Goal: Find specific page/section: Find specific page/section

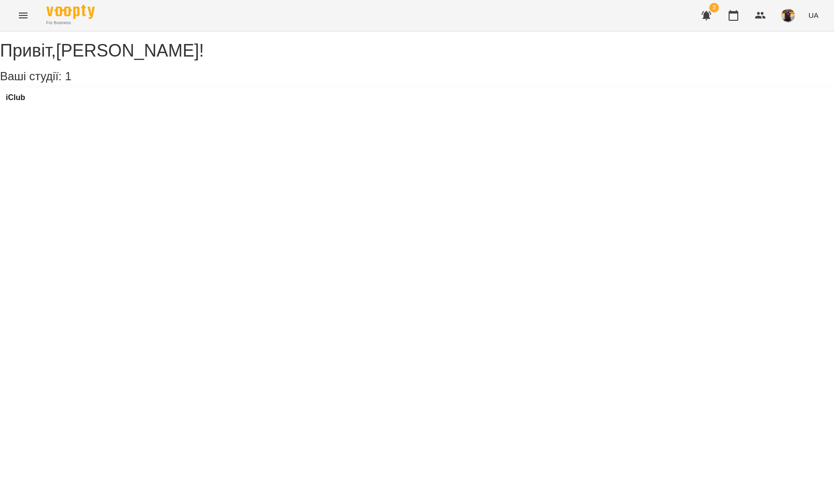
click at [24, 10] on icon "Menu" at bounding box center [23, 16] width 12 height 12
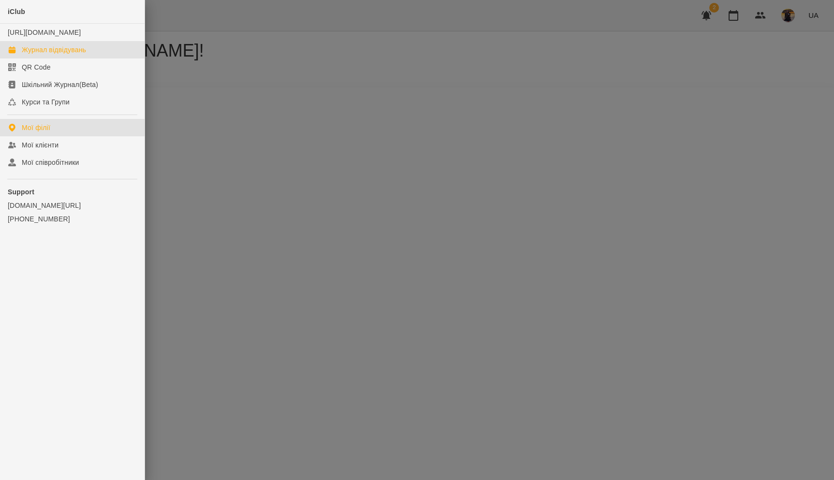
click at [39, 55] on div "Журнал відвідувань" at bounding box center [54, 50] width 64 height 10
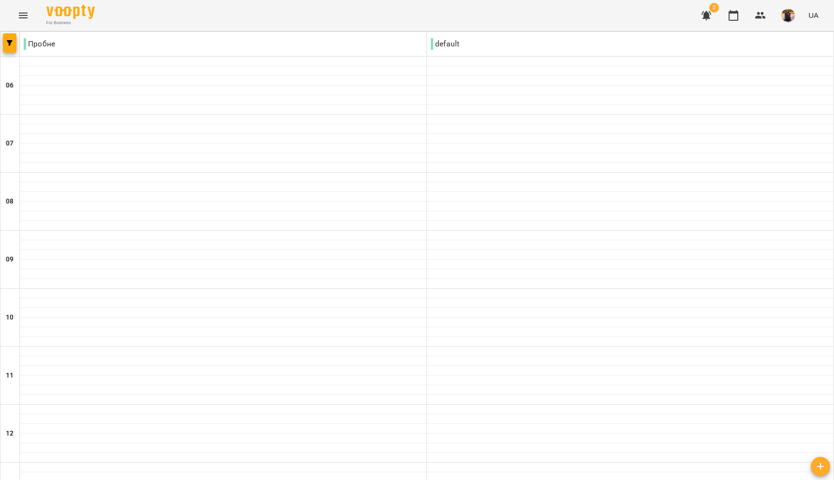
type input "**********"
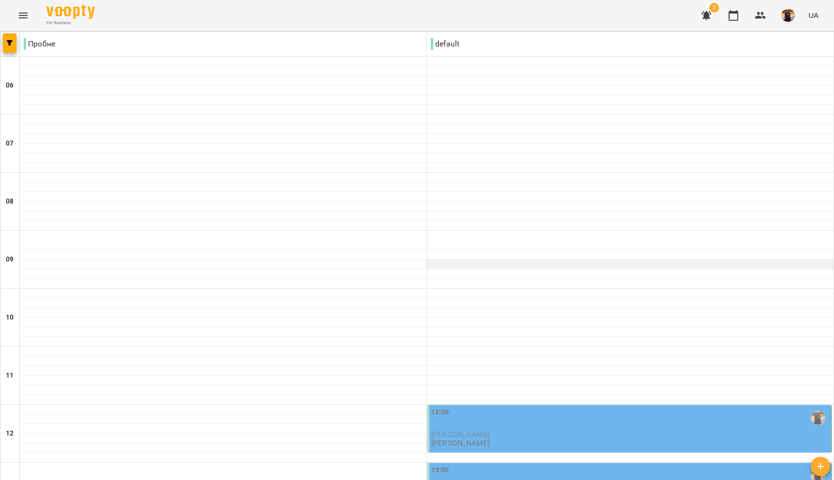
scroll to position [193, 0]
